Goal: Transaction & Acquisition: Purchase product/service

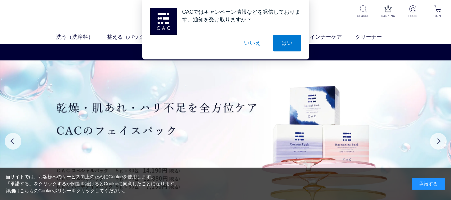
click at [253, 41] on button "いいえ" at bounding box center [252, 43] width 33 height 17
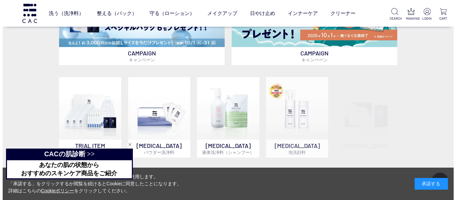
scroll to position [368, 0]
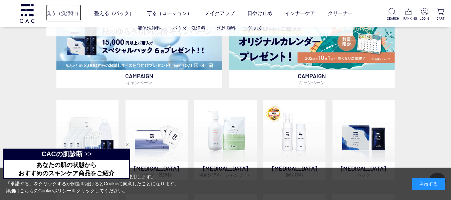
click at [57, 12] on link "洗う（洗浄料）" at bounding box center [63, 13] width 35 height 18
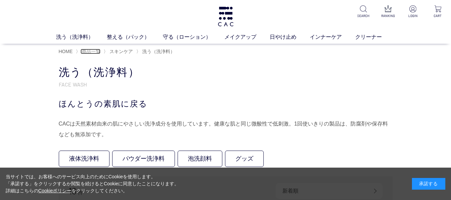
click at [92, 50] on span "商品一覧" at bounding box center [91, 51] width 19 height 5
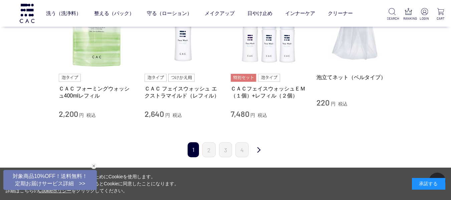
scroll to position [702, 0]
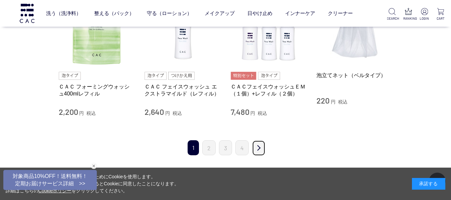
click at [258, 148] on link "次" at bounding box center [258, 148] width 13 height 16
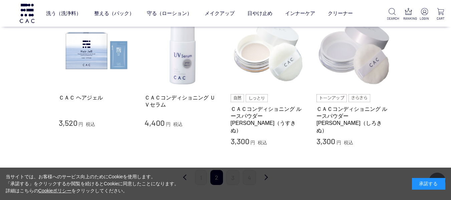
scroll to position [702, 0]
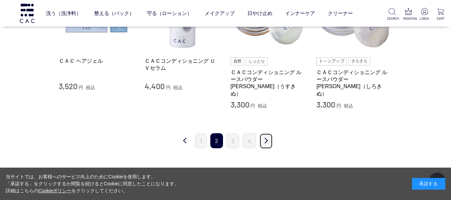
click at [269, 133] on link "次" at bounding box center [266, 141] width 13 height 16
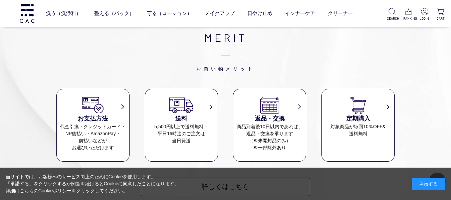
scroll to position [702, 0]
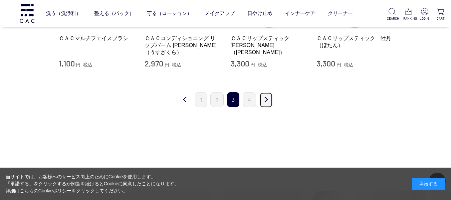
click at [268, 101] on link "次" at bounding box center [266, 100] width 13 height 16
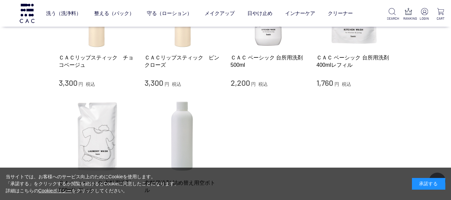
scroll to position [67, 0]
